Goal: Task Accomplishment & Management: Complete application form

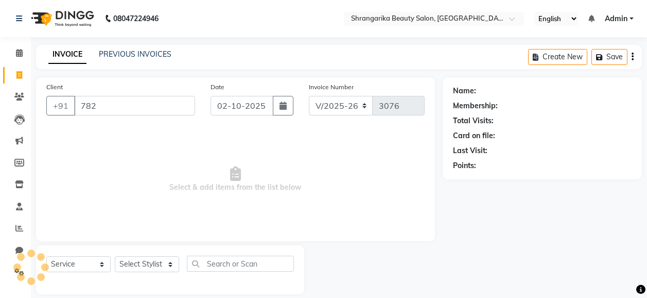
select select "5168"
select select "service"
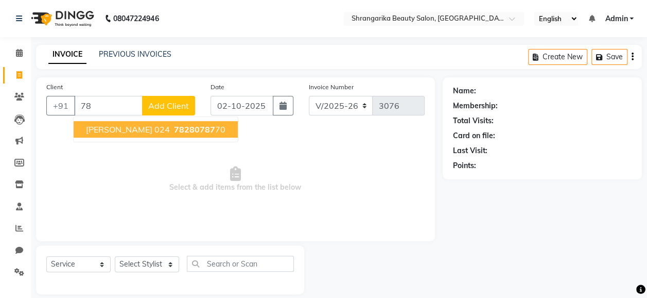
type input "7"
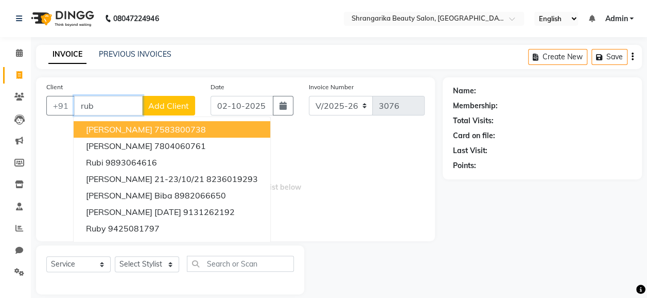
click at [117, 109] on input "rub" at bounding box center [108, 106] width 68 height 20
type input "r"
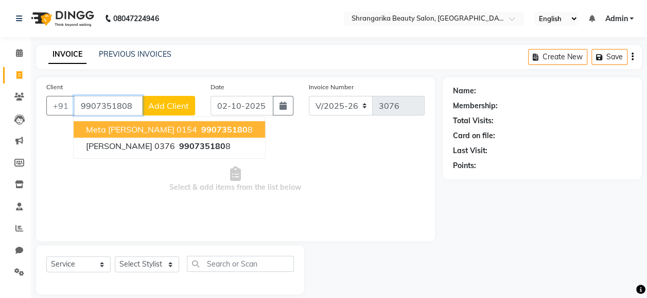
type input "9907351808"
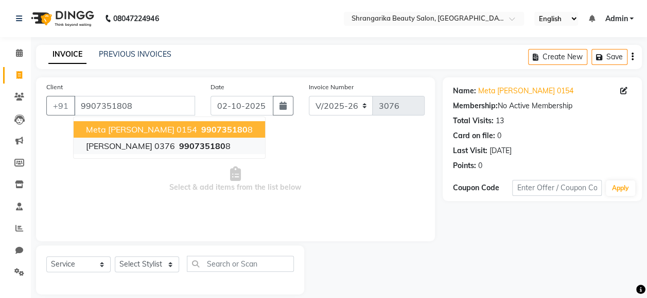
click at [159, 145] on span "[PERSON_NAME] 0376" at bounding box center [130, 146] width 89 height 10
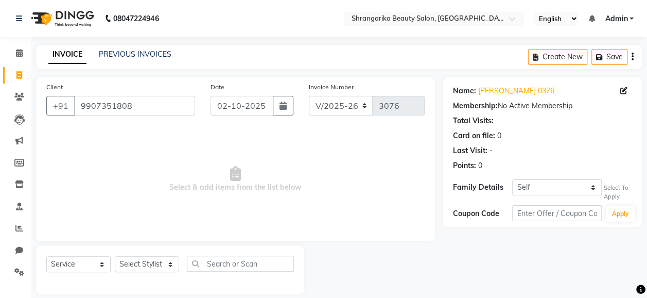
click at [626, 90] on icon at bounding box center [624, 90] width 7 height 7
select select "[DEMOGRAPHIC_DATA]"
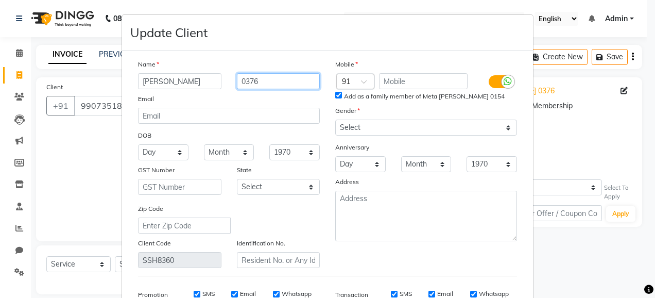
click at [293, 82] on input "0376" at bounding box center [278, 81] width 83 height 16
type input "0"
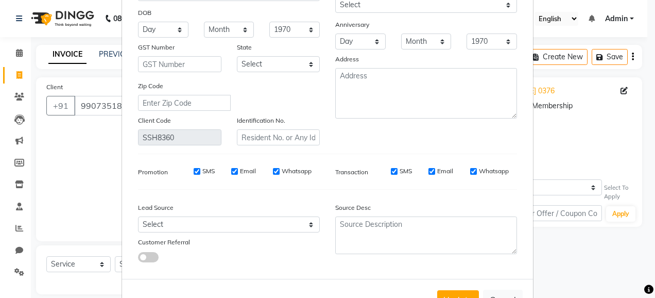
scroll to position [158, 0]
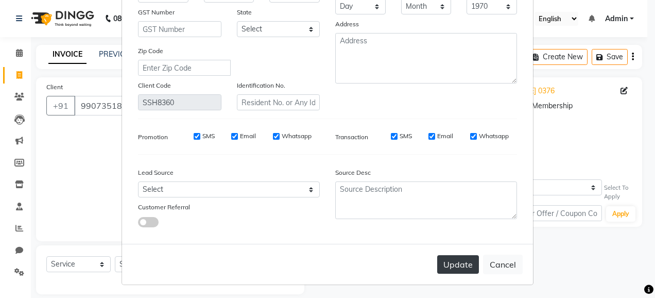
click at [459, 261] on button "Update" at bounding box center [458, 264] width 42 height 19
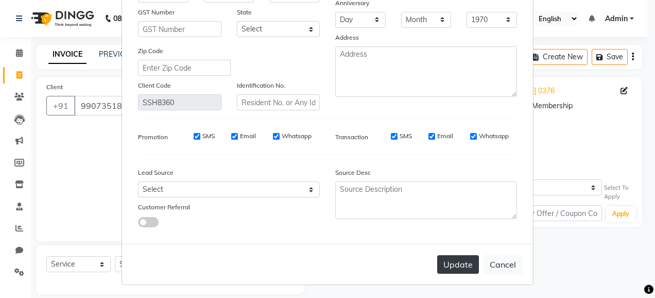
click at [462, 262] on button "Update" at bounding box center [458, 264] width 42 height 19
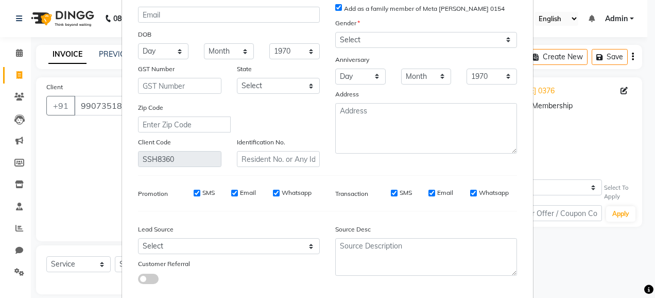
scroll to position [0, 0]
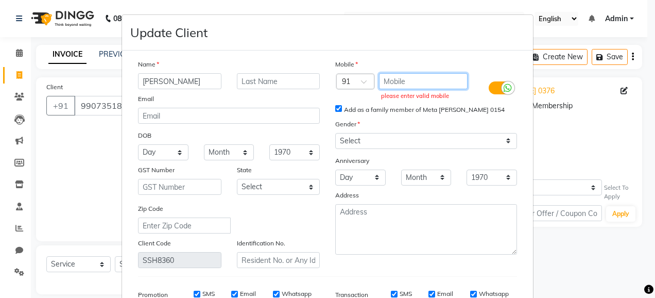
click at [399, 82] on input "text" at bounding box center [423, 81] width 89 height 16
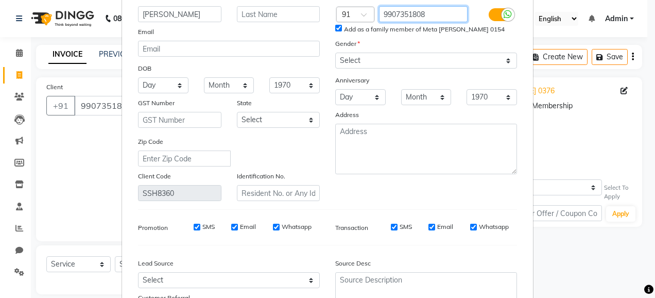
scroll to position [158, 0]
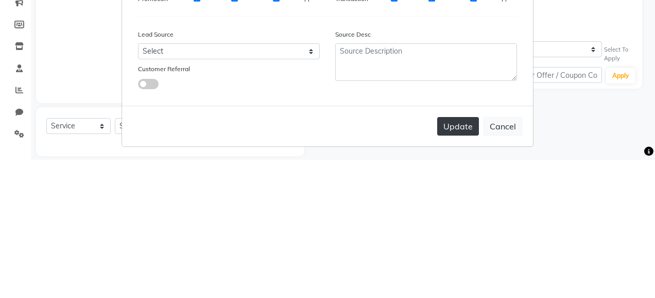
type input "9907351808"
click at [450, 261] on button "Update" at bounding box center [458, 264] width 42 height 19
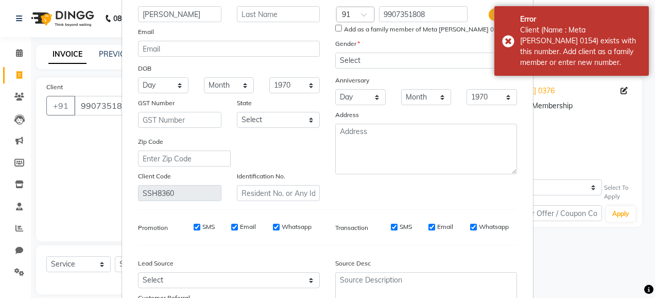
scroll to position [0, 0]
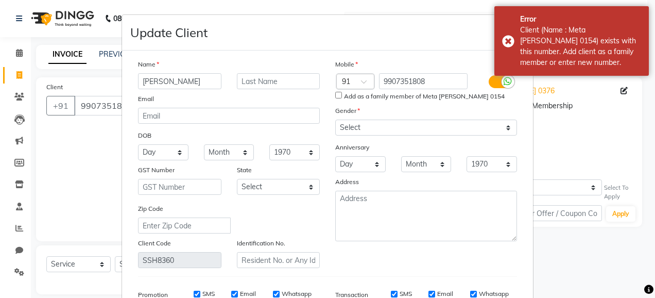
click at [344, 94] on label "Add as a family member of Meta [PERSON_NAME] 0154" at bounding box center [424, 96] width 161 height 9
click at [341, 94] on input "Add as a family member of Meta [PERSON_NAME] 0154" at bounding box center [338, 95] width 7 height 7
checkbox input "true"
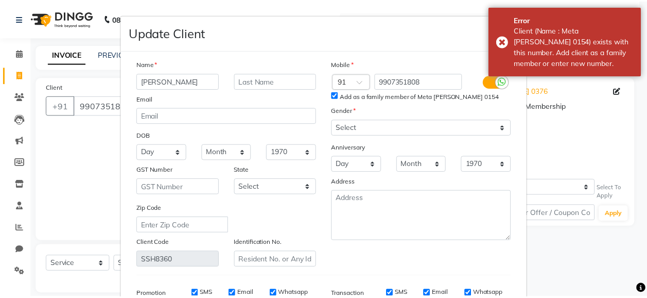
scroll to position [158, 0]
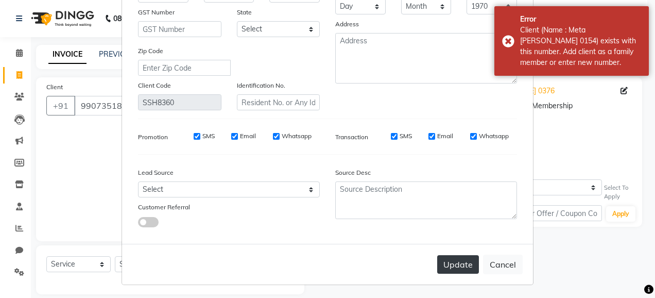
click at [451, 270] on button "Update" at bounding box center [458, 264] width 42 height 19
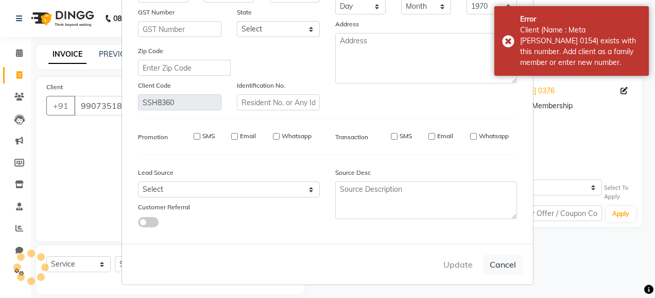
select select
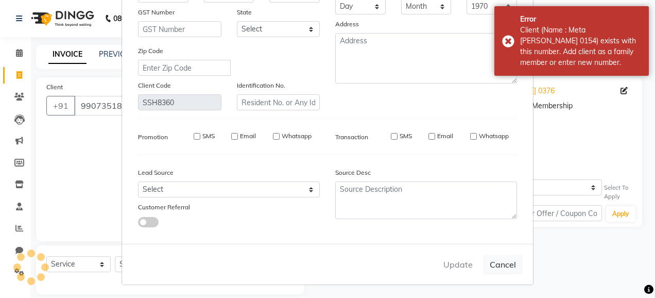
select select
checkbox input "false"
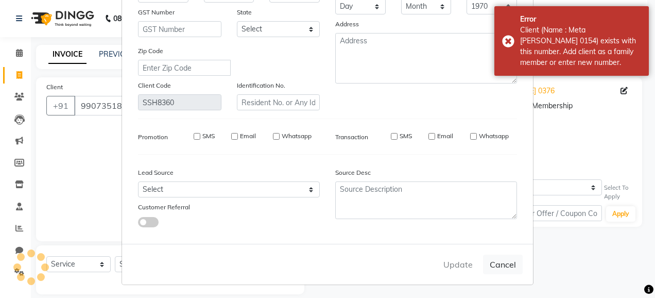
checkbox input "false"
